Goal: Task Accomplishment & Management: Use online tool/utility

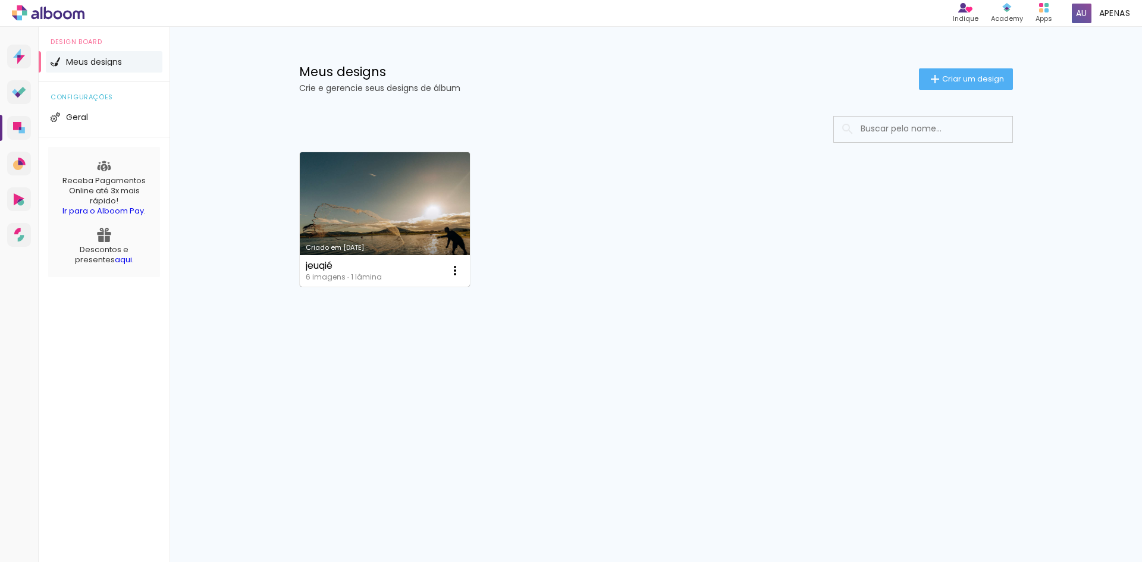
click at [425, 222] on link "Criado em [DATE]" at bounding box center [385, 219] width 171 height 134
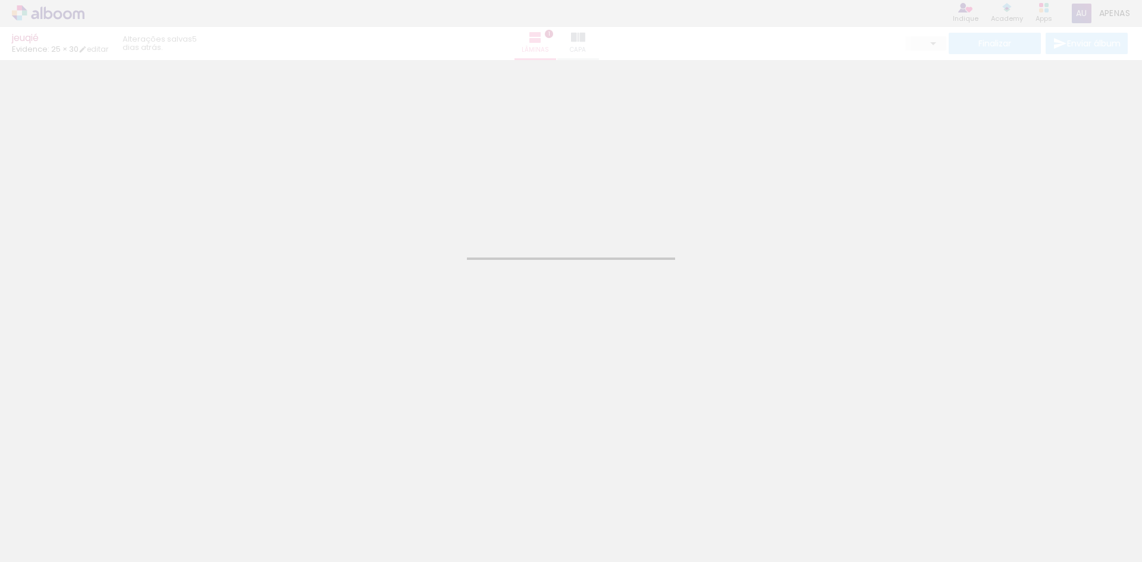
type input "30"
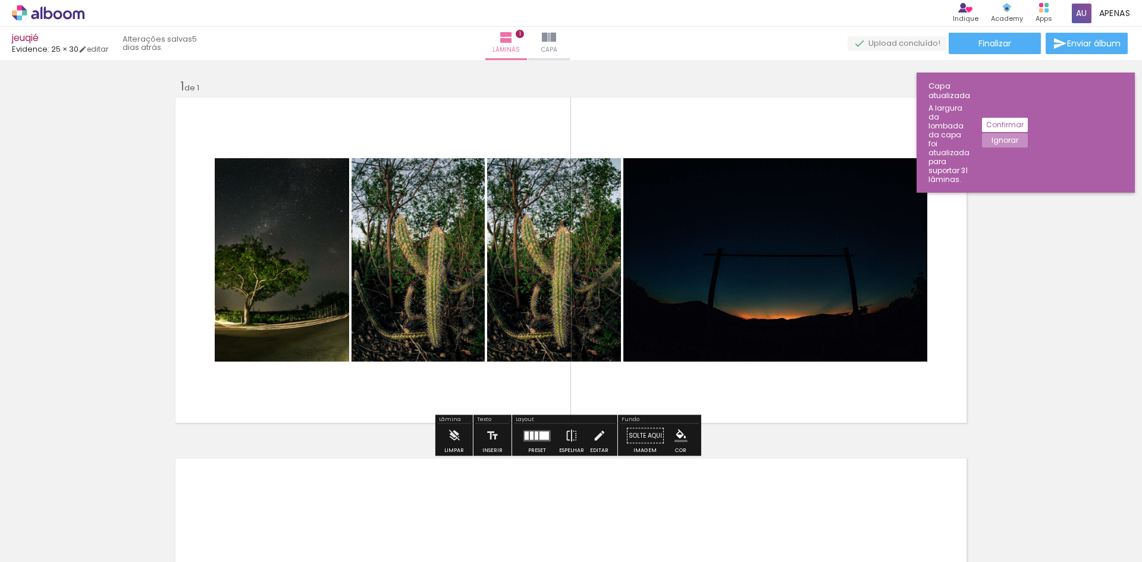
click at [122, 531] on div at bounding box center [119, 522] width 59 height 39
click at [557, 46] on span "Capa" at bounding box center [549, 50] width 16 height 11
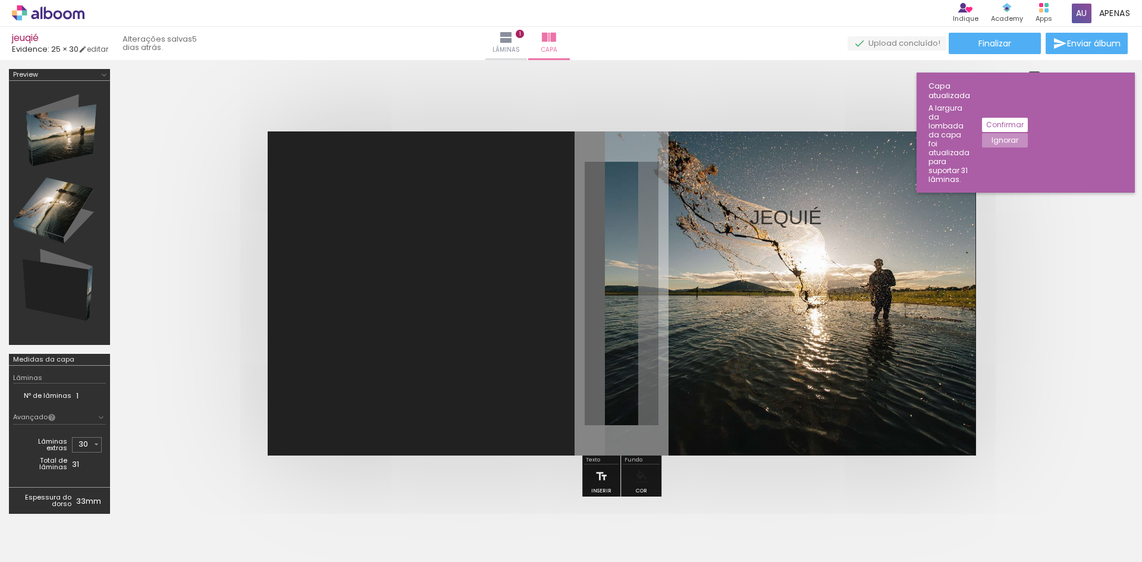
click at [45, 547] on span "Adicionar Fotos" at bounding box center [42, 545] width 36 height 13
click at [0, 0] on input "file" at bounding box center [0, 0] width 0 height 0
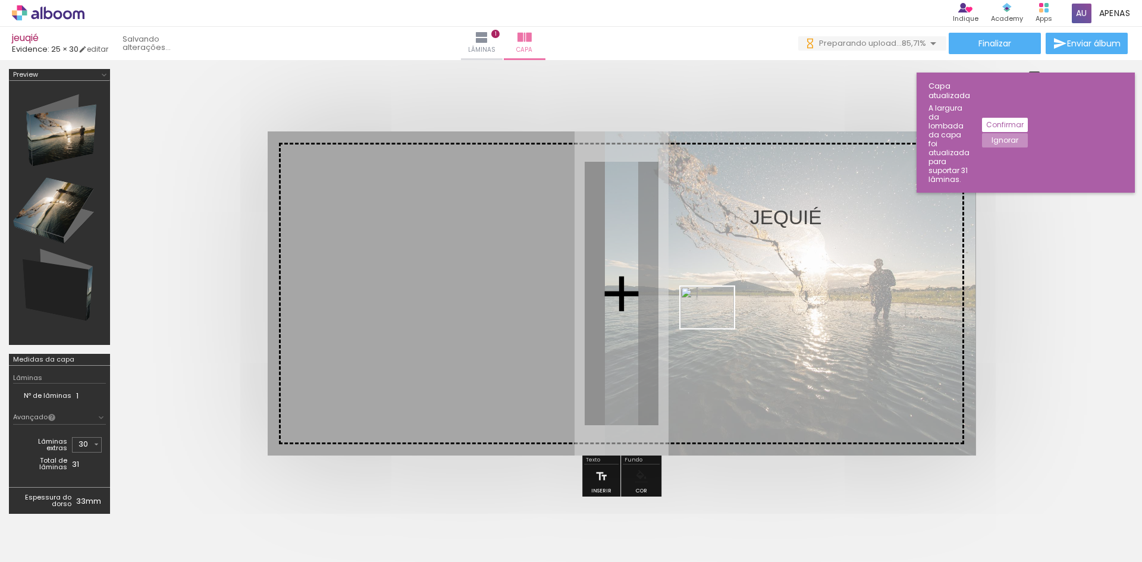
drag, startPoint x: 526, startPoint y: 536, endPoint x: 748, endPoint y: 311, distance: 316.3
click at [747, 311] on quentale-workspace at bounding box center [571, 281] width 1142 height 562
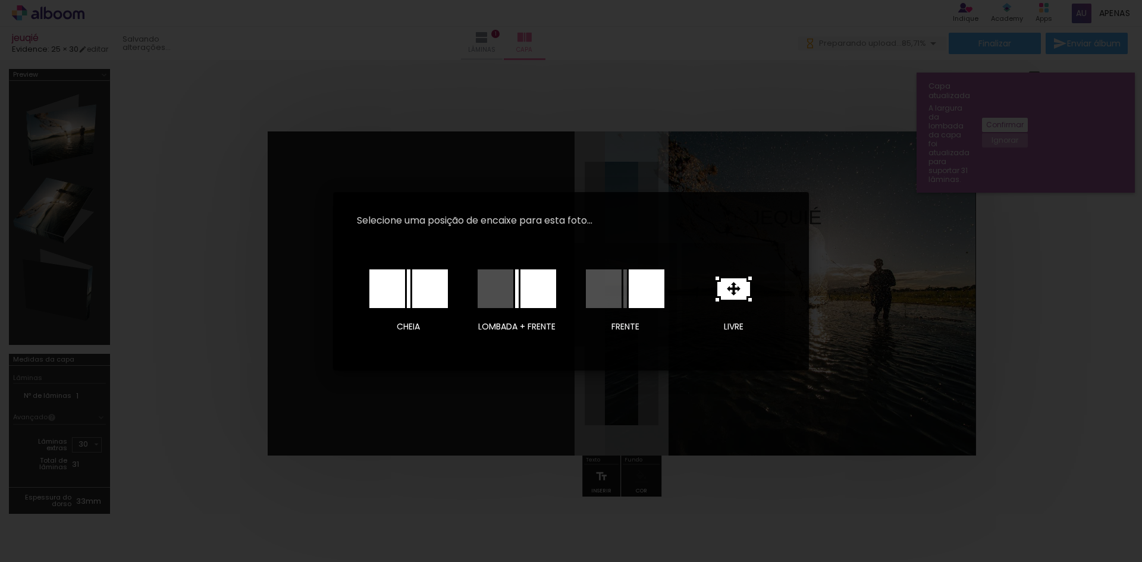
click at [503, 299] on div at bounding box center [496, 288] width 36 height 39
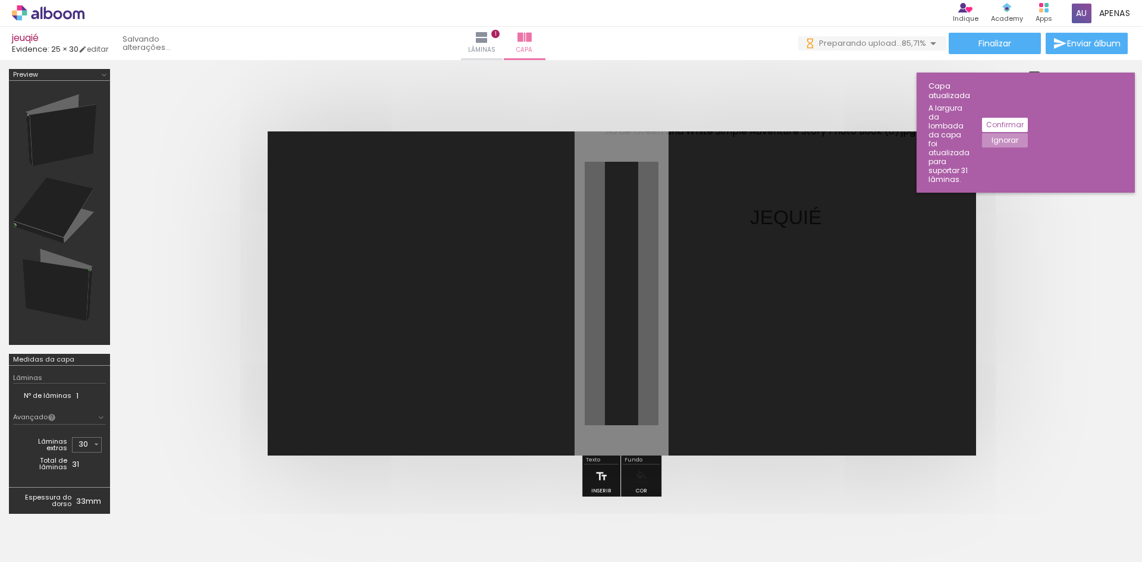
click at [103, 75] on iron-icon at bounding box center [104, 75] width 10 height 10
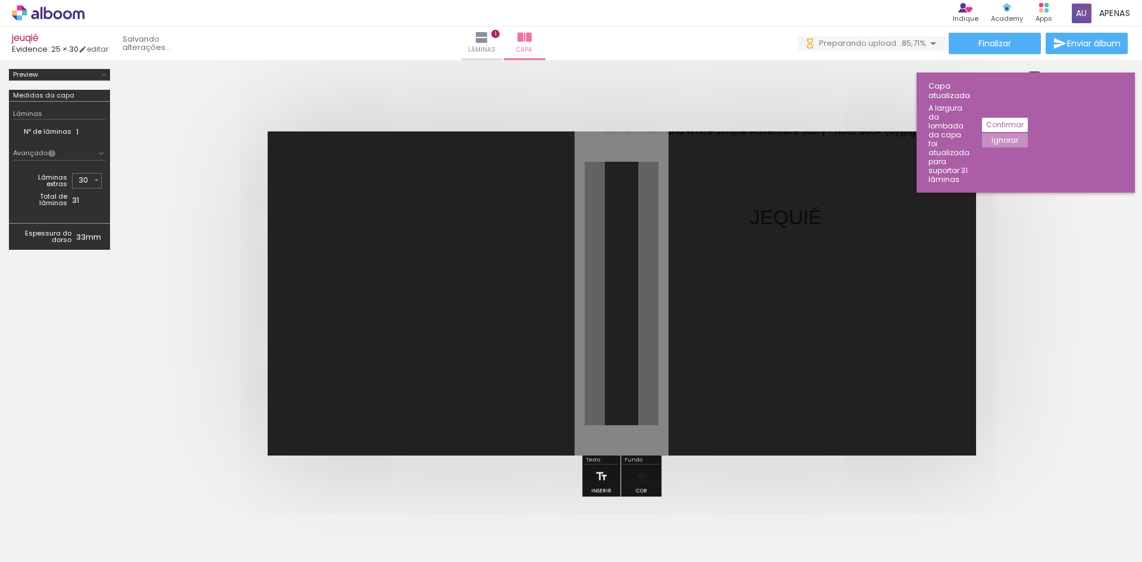
click at [103, 75] on iron-icon at bounding box center [104, 75] width 10 height 10
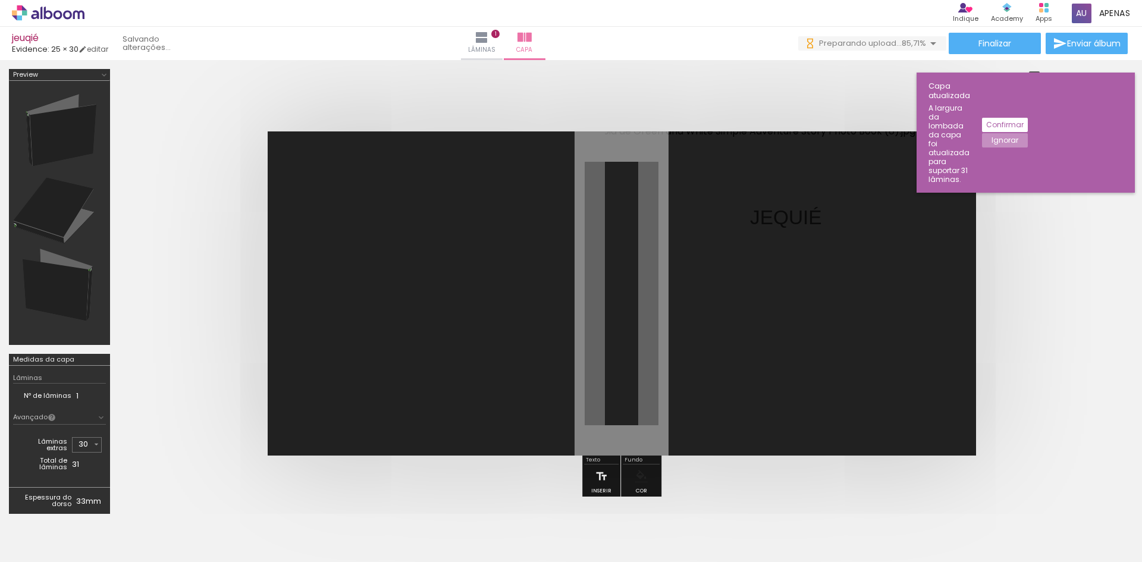
click at [70, 175] on div at bounding box center [59, 213] width 93 height 256
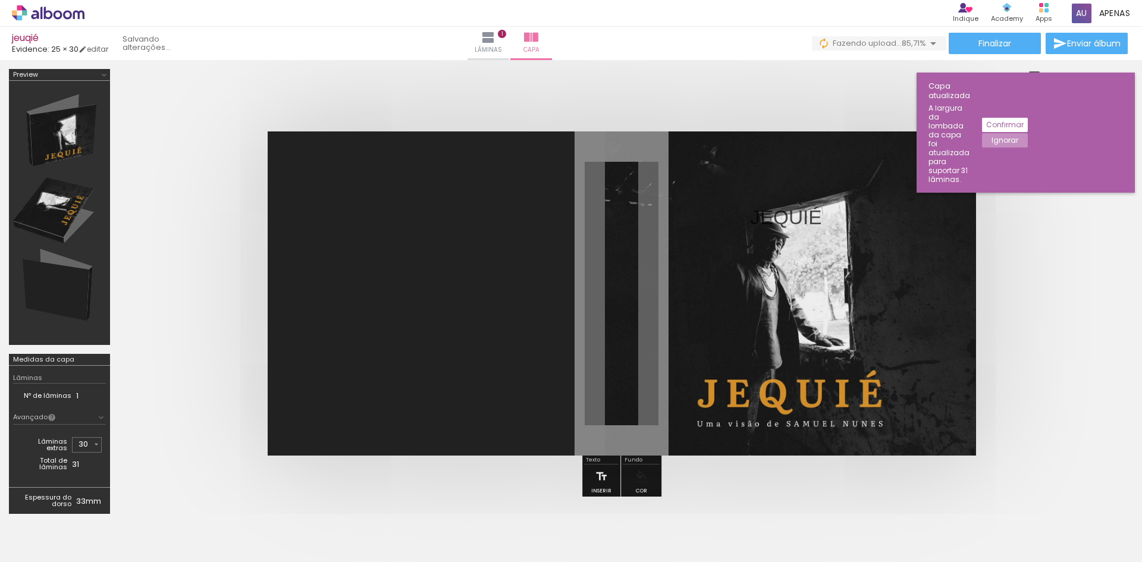
click at [1075, 307] on quentale-cover at bounding box center [622, 293] width 910 height 324
